Goal: Task Accomplishment & Management: Use online tool/utility

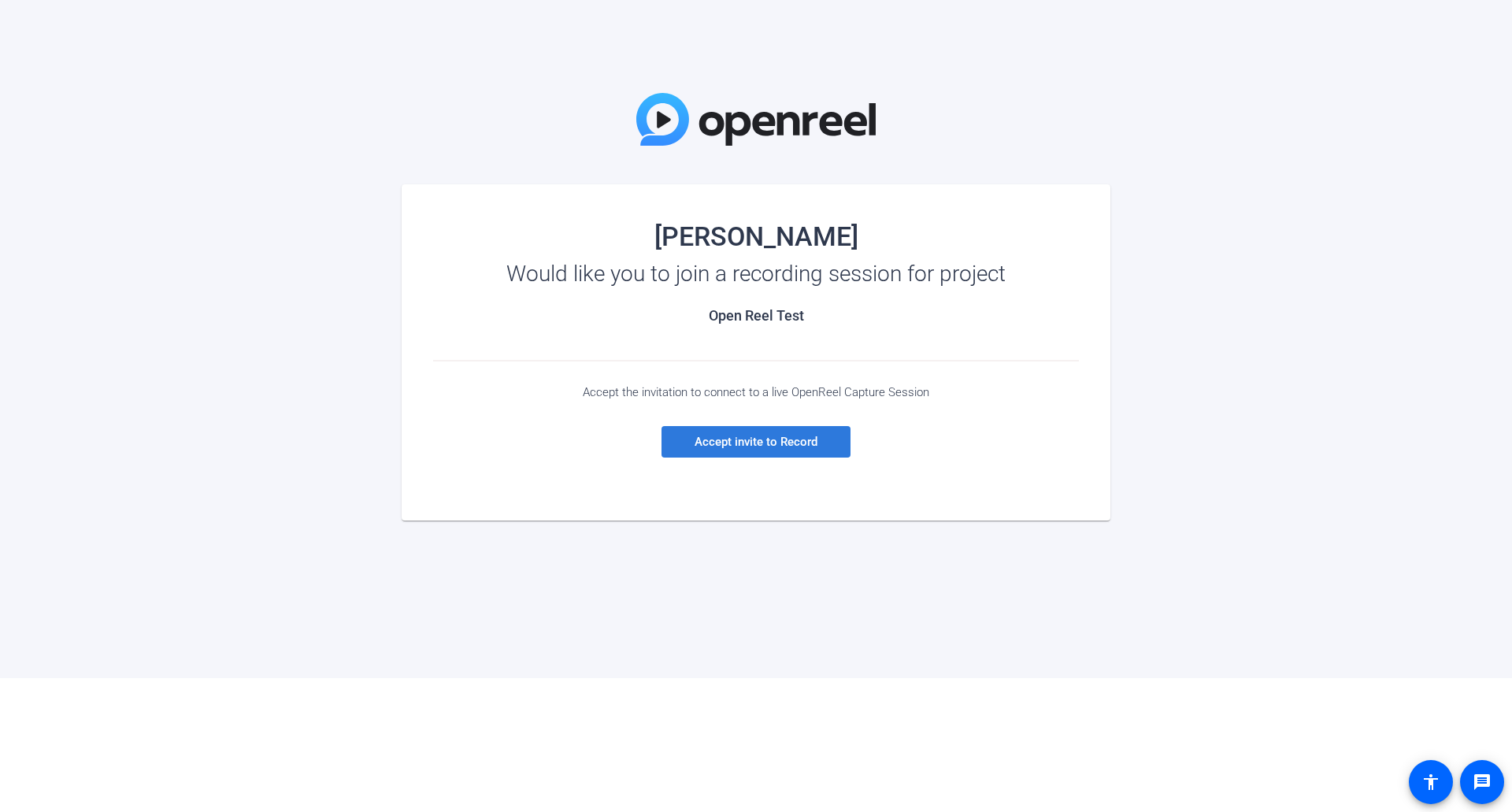
click at [808, 443] on span "Accept invite to Record" at bounding box center [756, 441] width 122 height 14
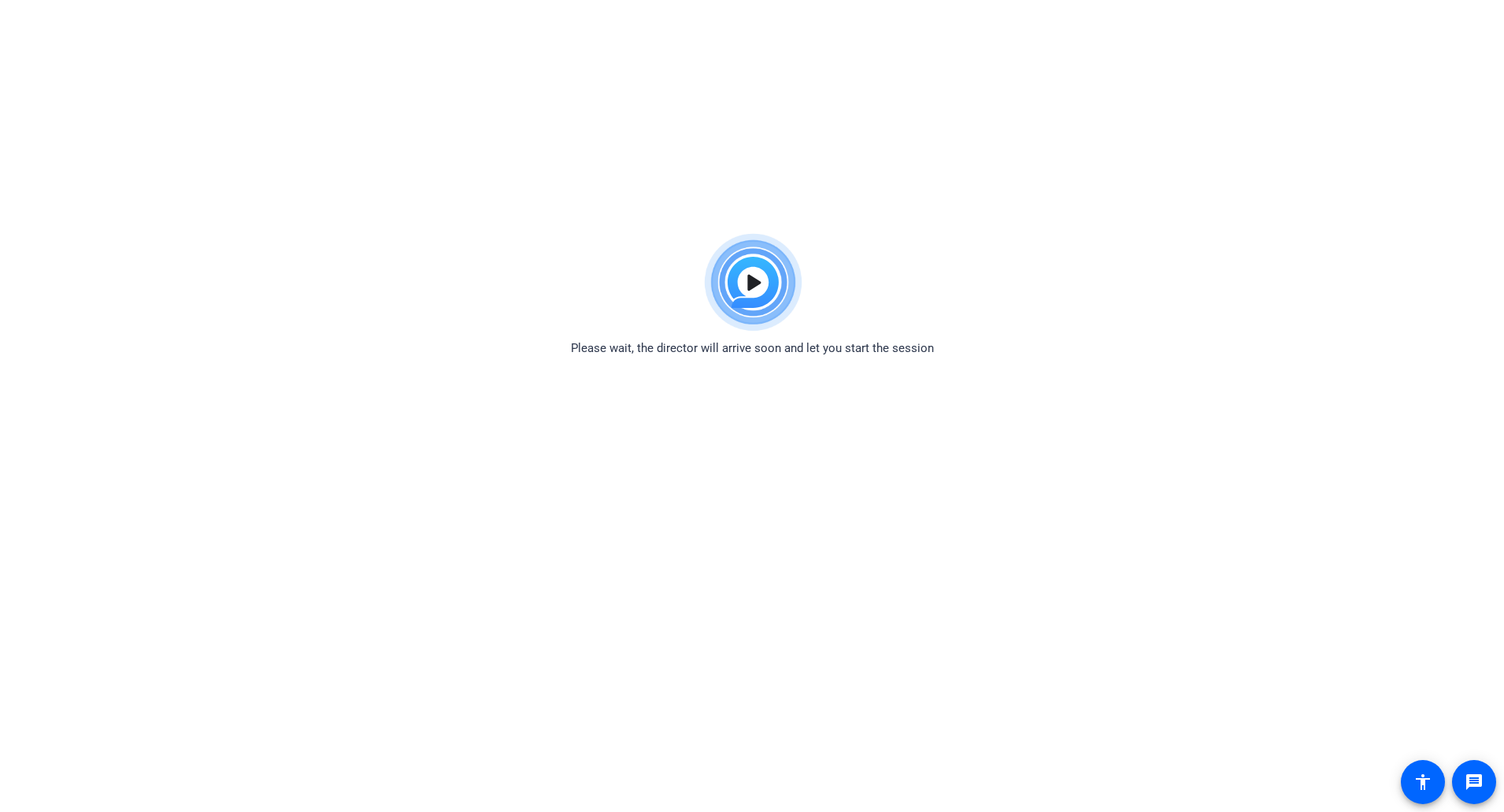
drag, startPoint x: 142, startPoint y: 252, endPoint x: 117, endPoint y: 246, distance: 25.7
click at [124, 247] on div "Please wait, the director will arrive soon and let you start the session" at bounding box center [752, 292] width 1504 height 132
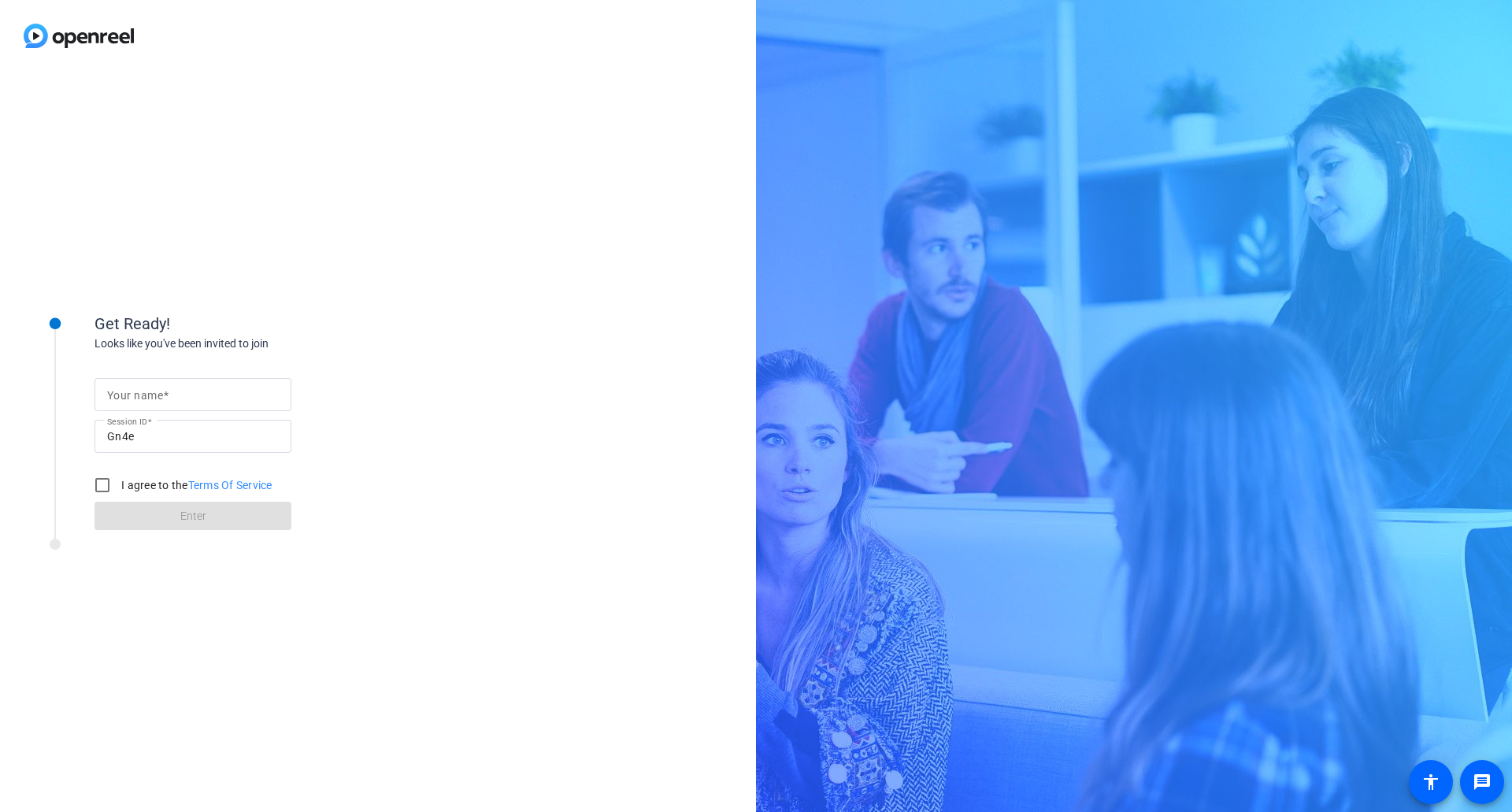
click at [202, 387] on input "Your name" at bounding box center [193, 395] width 171 height 19
type input "Zach Squires"
click at [101, 481] on input "I agree to the Terms Of Service" at bounding box center [102, 484] width 31 height 31
checkbox input "true"
click at [182, 513] on span "Enter" at bounding box center [193, 516] width 26 height 17
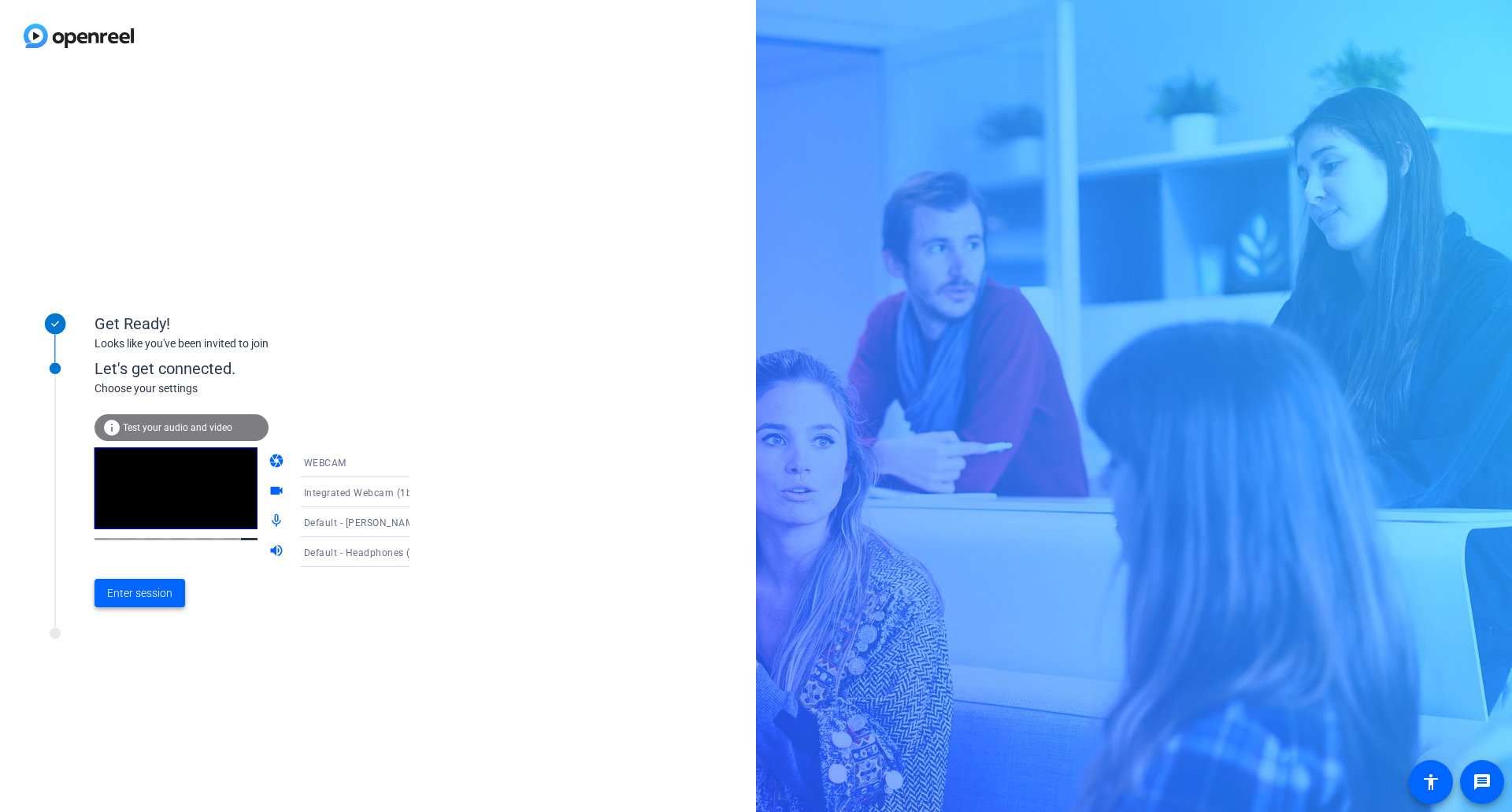
click at [138, 591] on span "Enter session" at bounding box center [139, 593] width 65 height 17
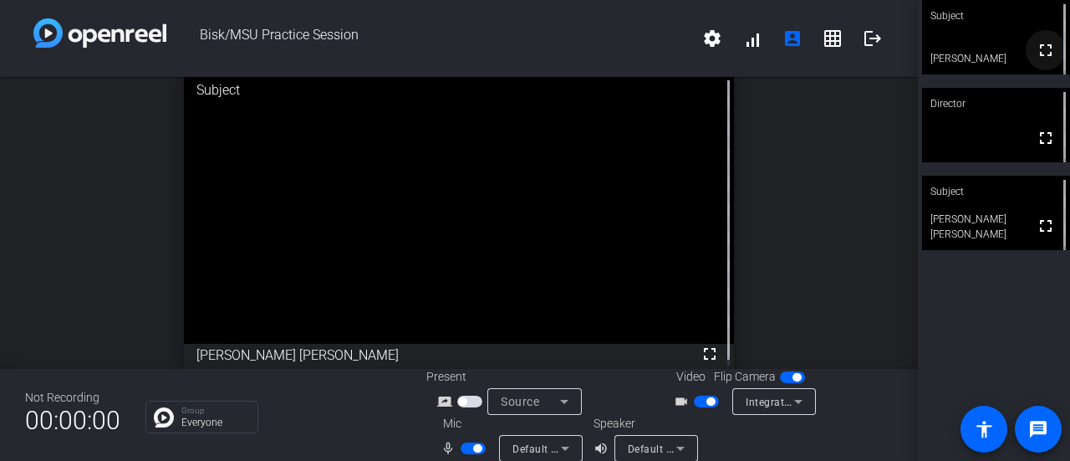
click at [1036, 53] on mat-icon "fullscreen" at bounding box center [1046, 50] width 20 height 20
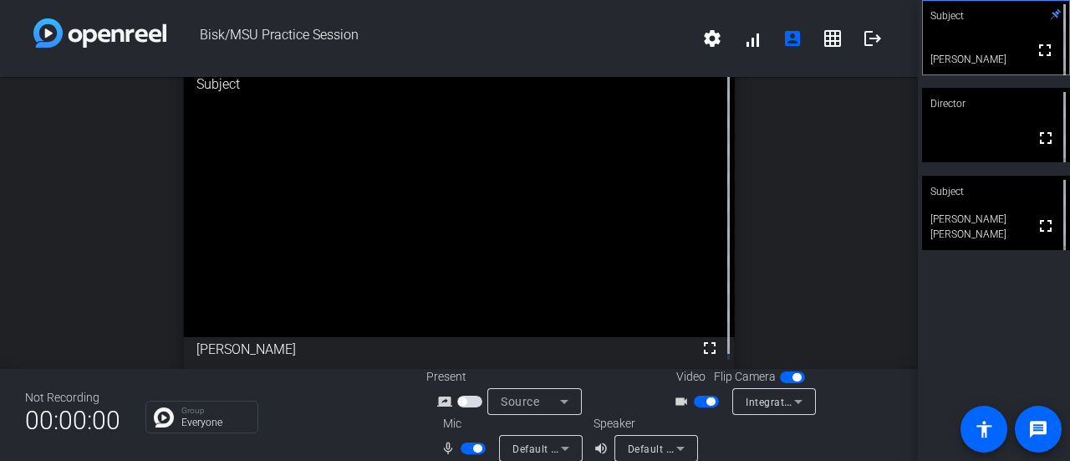
scroll to position [19, 0]
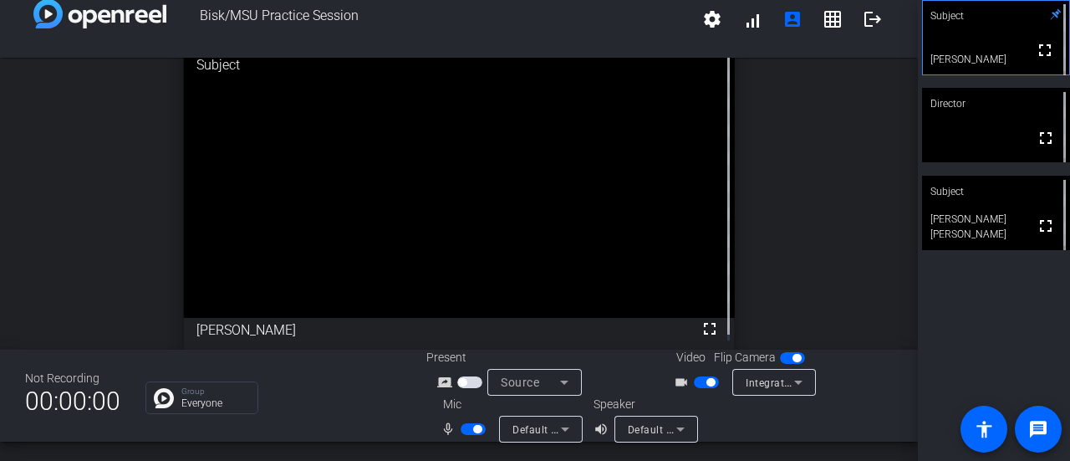
click at [776, 377] on span "Integrated Webcam (1bcf:2bb3)" at bounding box center [824, 381] width 156 height 13
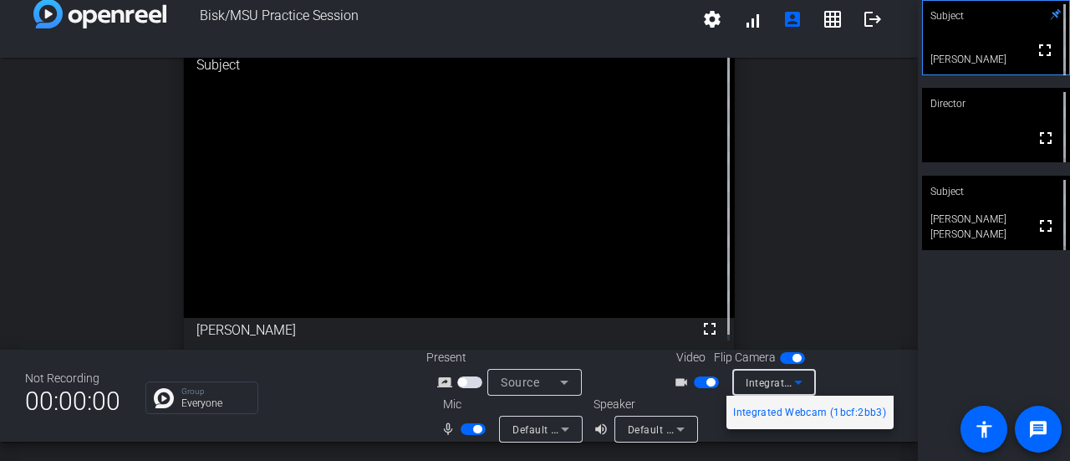
click at [837, 344] on div at bounding box center [535, 230] width 1070 height 461
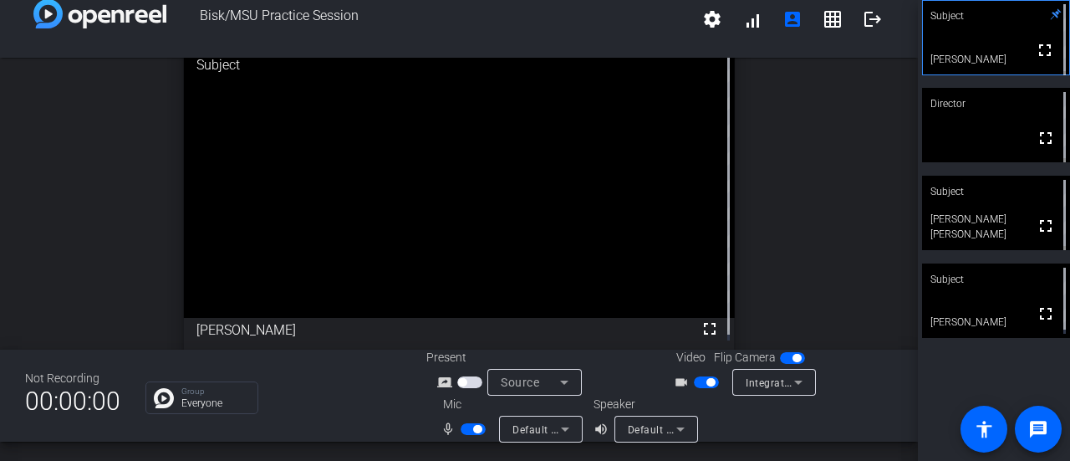
click at [781, 357] on span "button" at bounding box center [792, 358] width 25 height 12
click at [782, 358] on span "button" at bounding box center [785, 358] width 8 height 8
click at [789, 386] on icon at bounding box center [798, 382] width 20 height 20
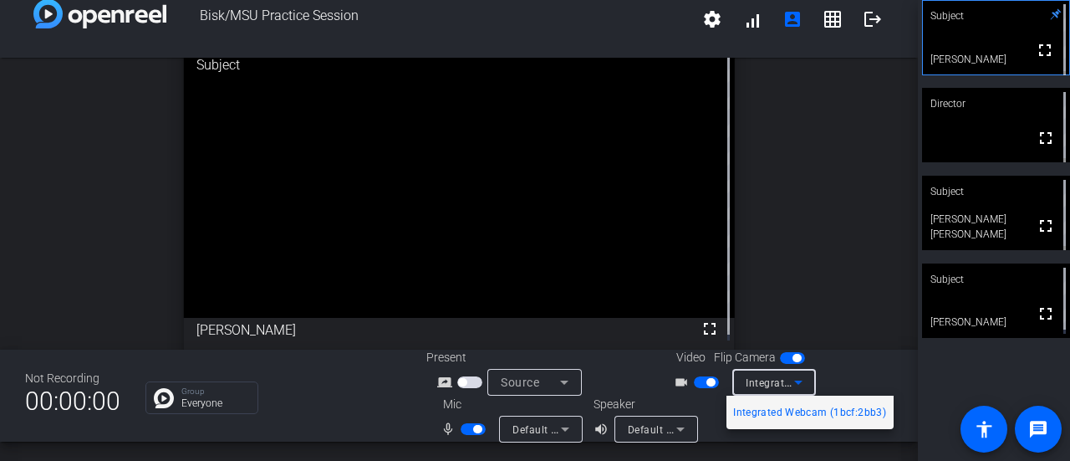
click at [787, 382] on div at bounding box center [535, 230] width 1070 height 461
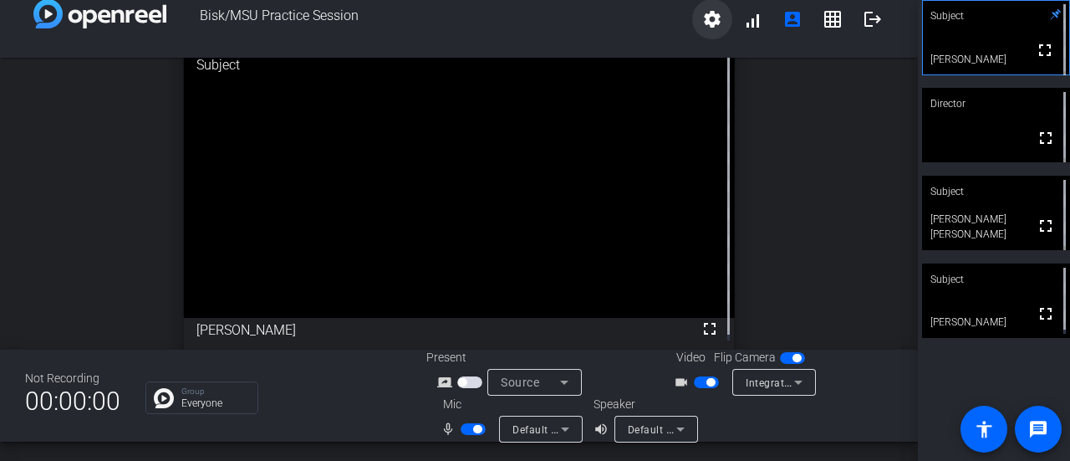
click at [702, 21] on mat-icon "settings" at bounding box center [712, 19] width 20 height 20
click at [700, 21] on body "Accessibility Screen-Reader Guide, Feedback, and Issue Reporting | New window B…" at bounding box center [535, 230] width 1070 height 461
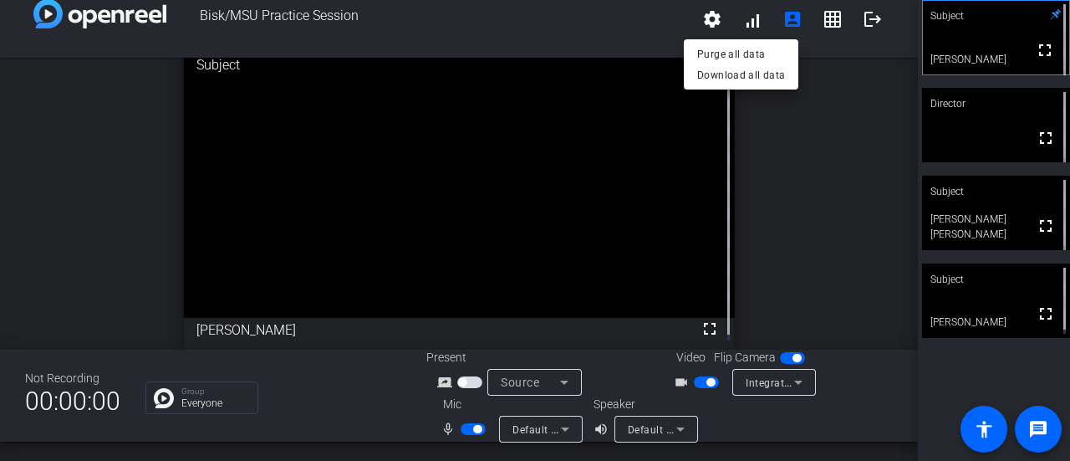
click at [745, 19] on div at bounding box center [535, 230] width 1070 height 461
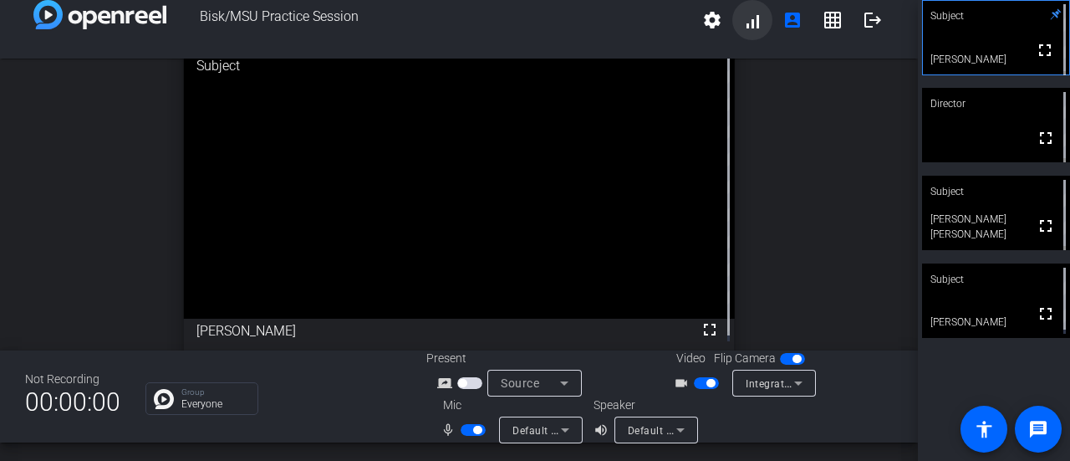
click at [736, 28] on span at bounding box center [752, 20] width 40 height 40
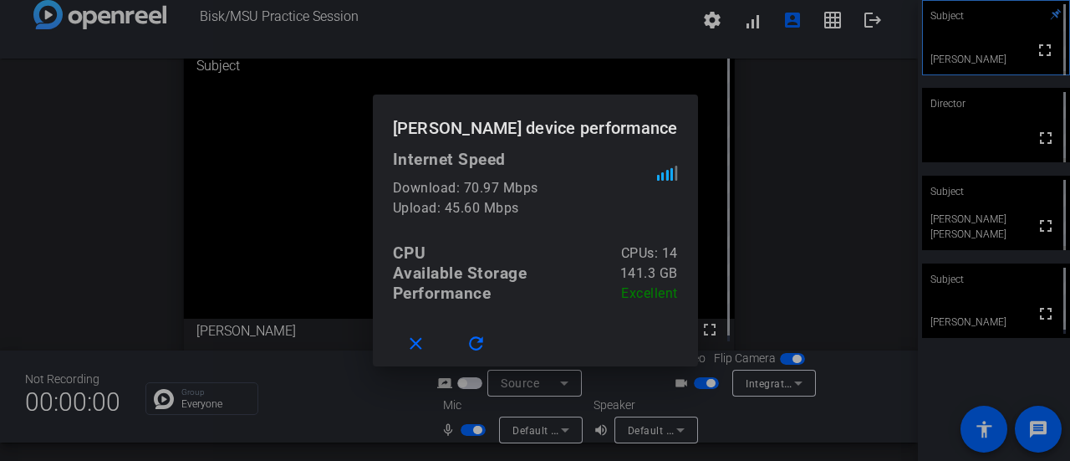
click at [741, 29] on div at bounding box center [535, 230] width 1070 height 461
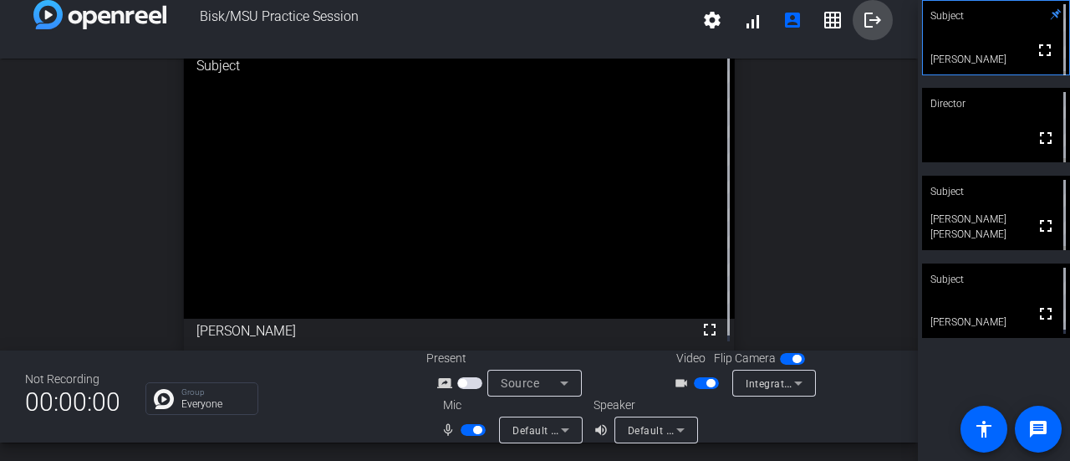
click at [873, 16] on mat-icon "logout" at bounding box center [873, 20] width 20 height 20
